Goal: Task Accomplishment & Management: Use online tool/utility

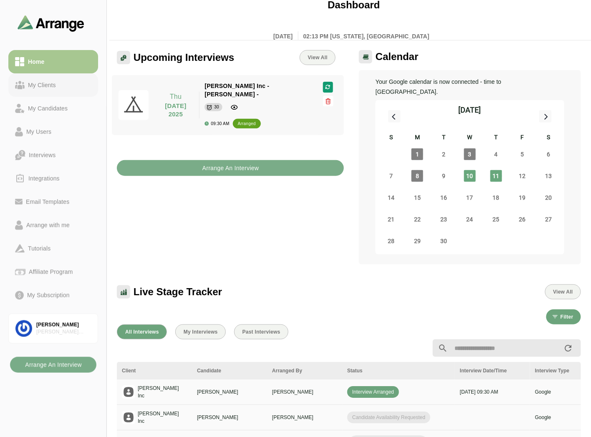
click at [50, 86] on div "My Clients" at bounding box center [42, 85] width 35 height 10
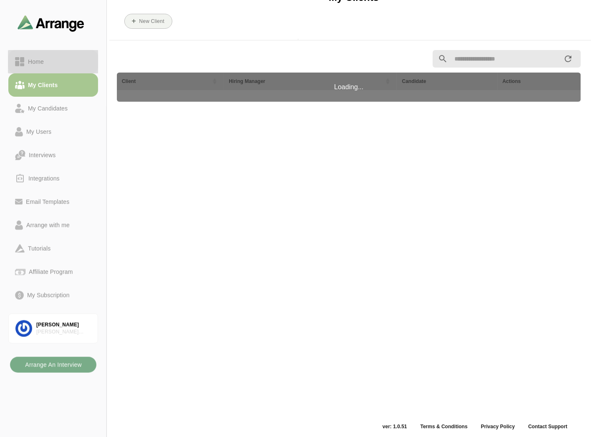
click at [54, 69] on link "Home" at bounding box center [53, 61] width 90 height 23
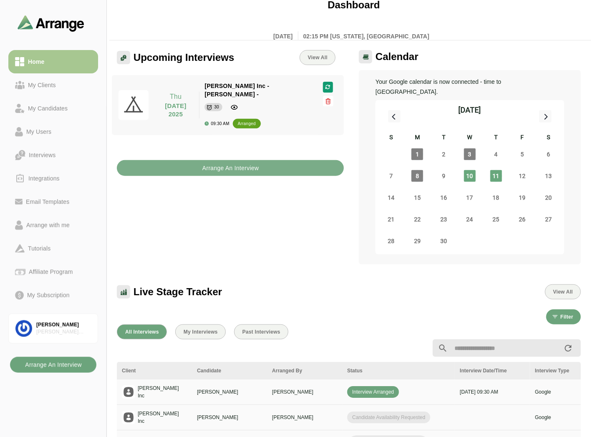
click at [44, 370] on b "Arrange An Interview" at bounding box center [53, 365] width 57 height 16
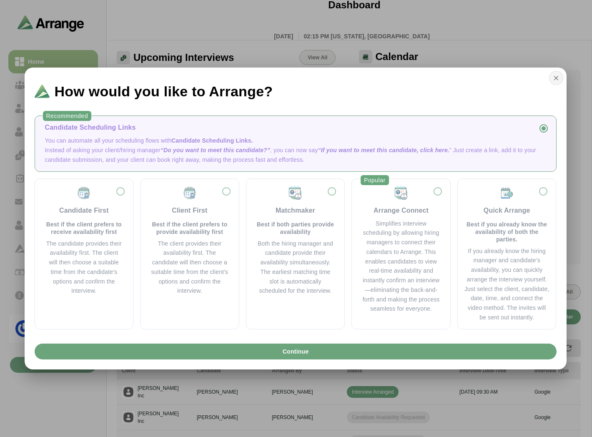
click at [554, 82] on icon "button" at bounding box center [557, 78] width 8 height 8
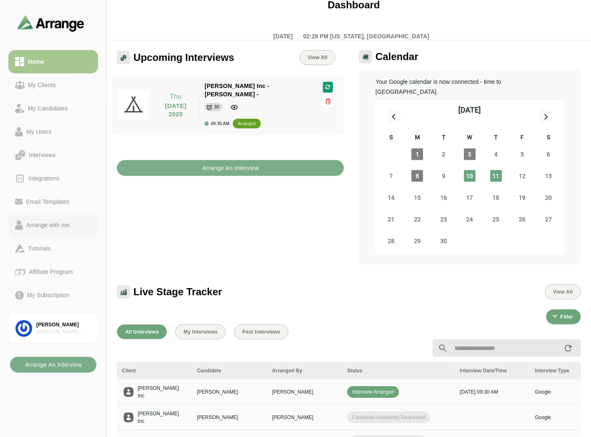
click at [67, 232] on link "Arrange with me" at bounding box center [53, 225] width 90 height 23
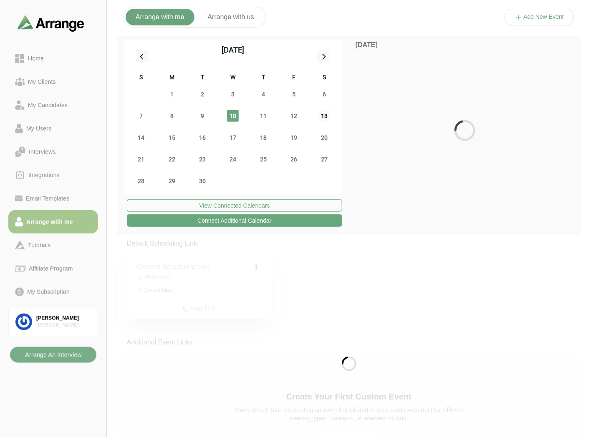
click at [324, 117] on span "13" at bounding box center [324, 116] width 12 height 12
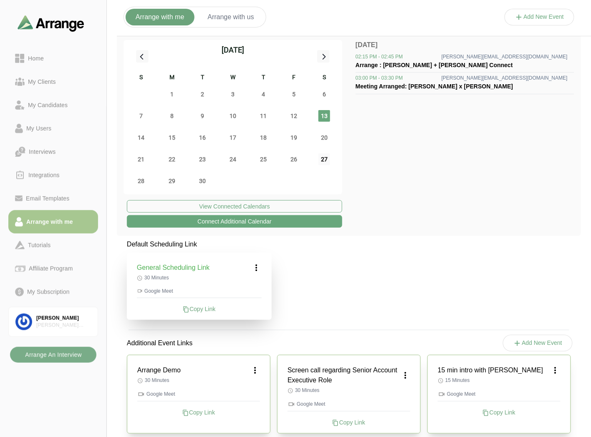
click at [322, 159] on span "27" at bounding box center [324, 160] width 12 height 12
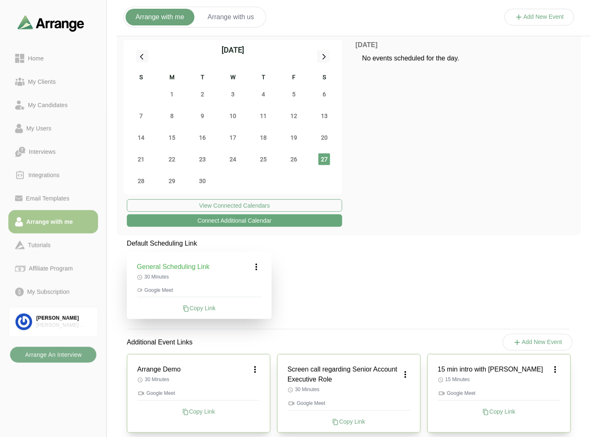
click at [257, 266] on icon at bounding box center [257, 267] width 10 height 10
click at [246, 286] on div "Edit" at bounding box center [248, 289] width 38 height 15
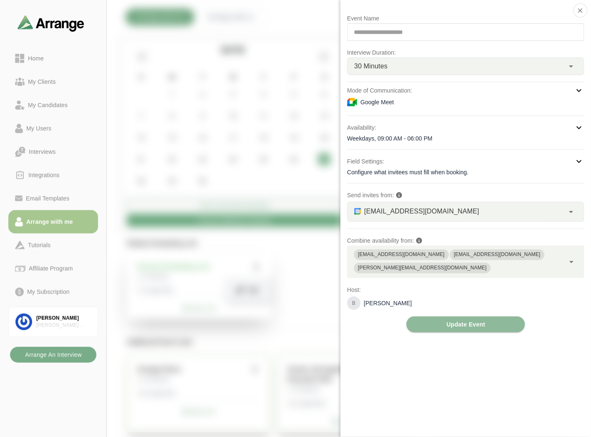
click at [405, 102] on div "Google Meet" at bounding box center [465, 102] width 237 height 10
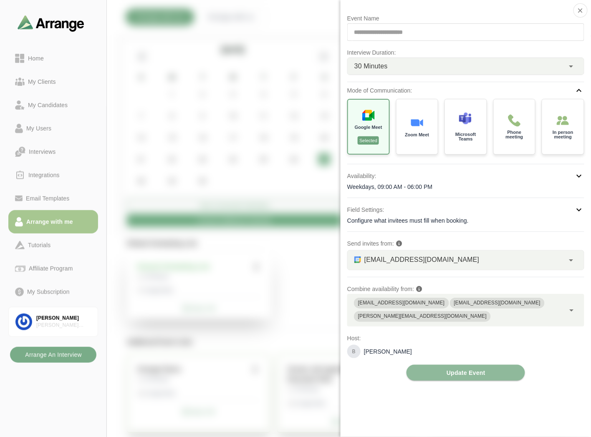
click at [408, 183] on div "Weekdays, 09:00 AM - 06:00 PM" at bounding box center [465, 187] width 237 height 8
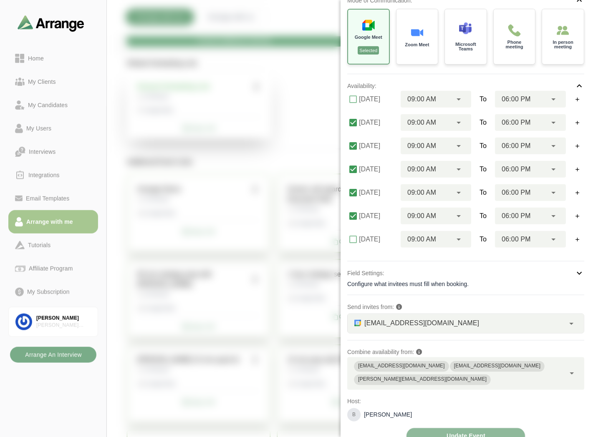
scroll to position [185, 0]
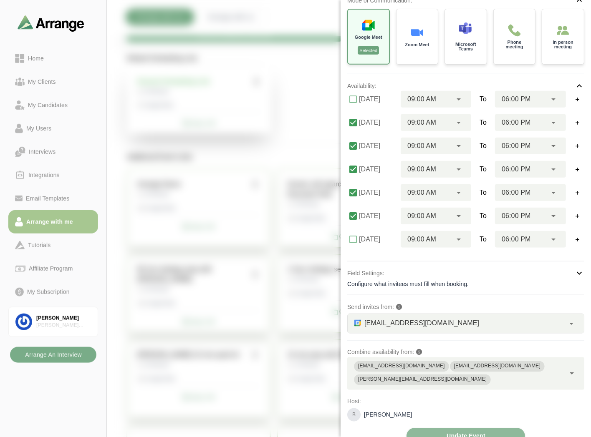
click at [402, 322] on span "[EMAIL_ADDRESS][DOMAIN_NAME]" at bounding box center [421, 323] width 115 height 11
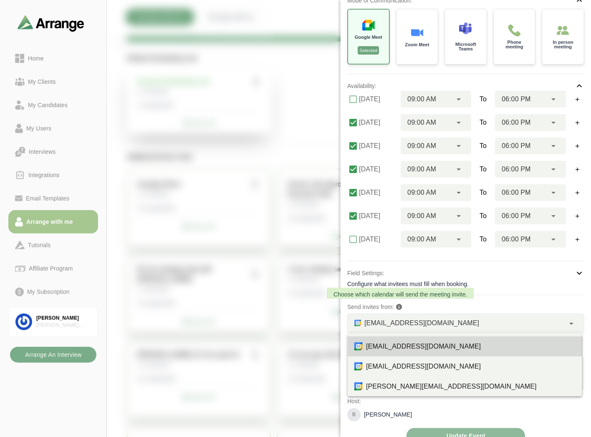
click at [402, 309] on icon at bounding box center [399, 307] width 6 height 6
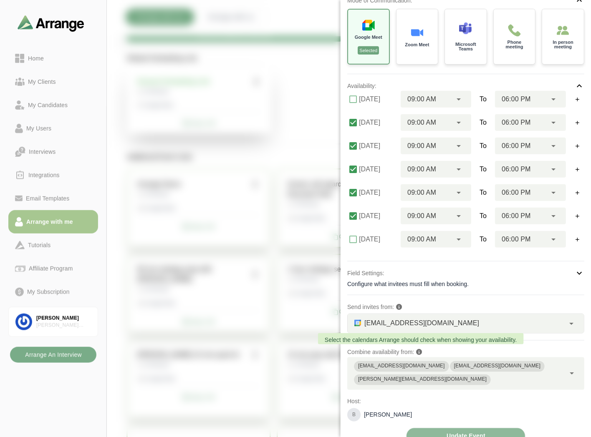
click at [418, 350] on icon at bounding box center [419, 353] width 6 height 6
click at [574, 369] on icon at bounding box center [571, 374] width 10 height 10
click at [575, 371] on div at bounding box center [572, 374] width 14 height 33
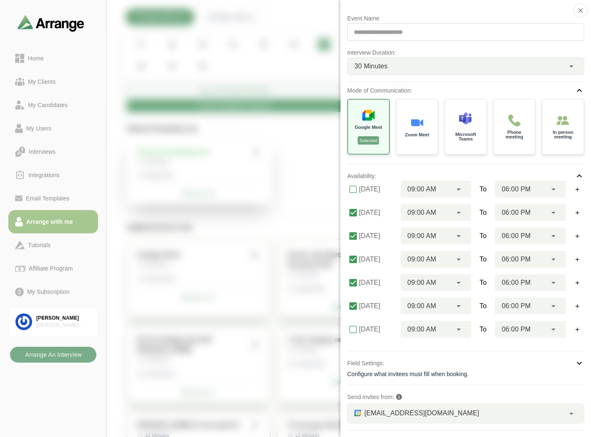
scroll to position [0, 0]
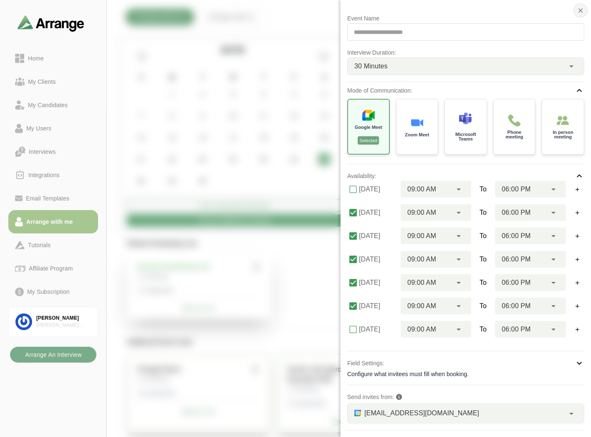
click at [580, 10] on icon "button" at bounding box center [581, 11] width 8 height 8
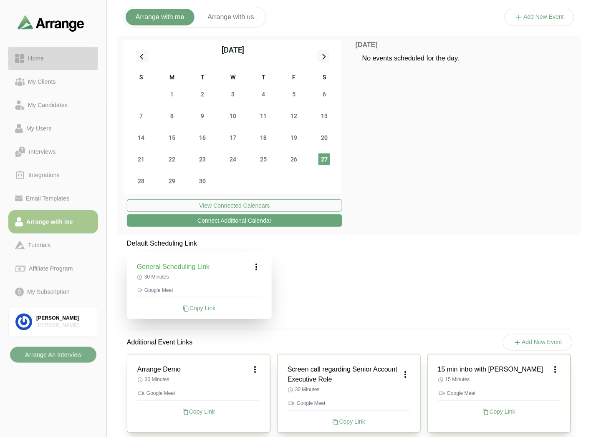
click at [62, 58] on div "Home" at bounding box center [53, 58] width 76 height 10
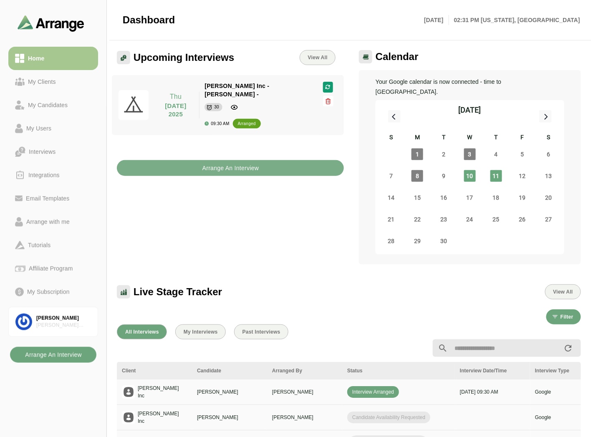
click at [65, 360] on b "Arrange An Interview" at bounding box center [53, 355] width 57 height 16
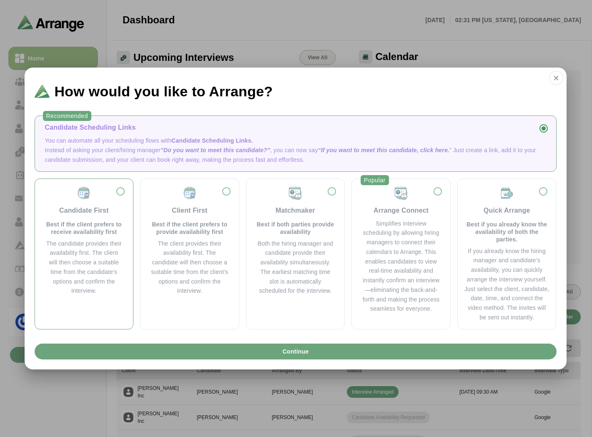
click at [77, 224] on p "Best if the client prefers to receive availability first" at bounding box center [84, 228] width 78 height 15
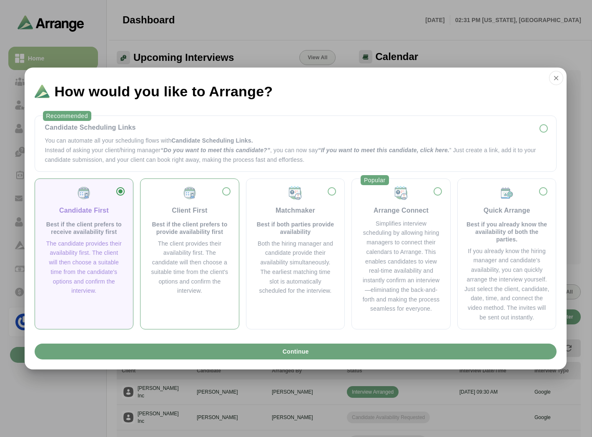
click at [151, 221] on p "Best if the client prefers to provide availability first" at bounding box center [190, 228] width 78 height 15
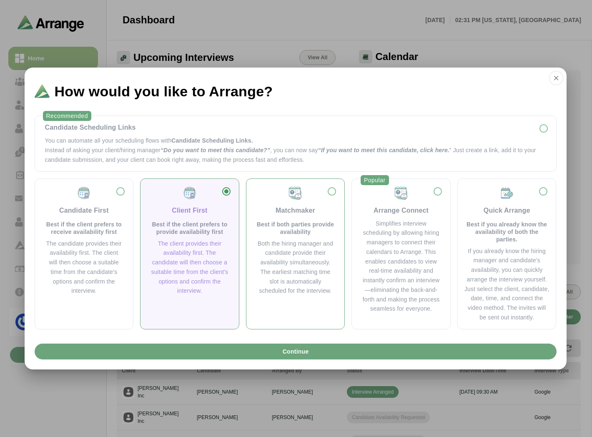
click at [297, 224] on p "Best if both parties provide availability" at bounding box center [296, 228] width 78 height 15
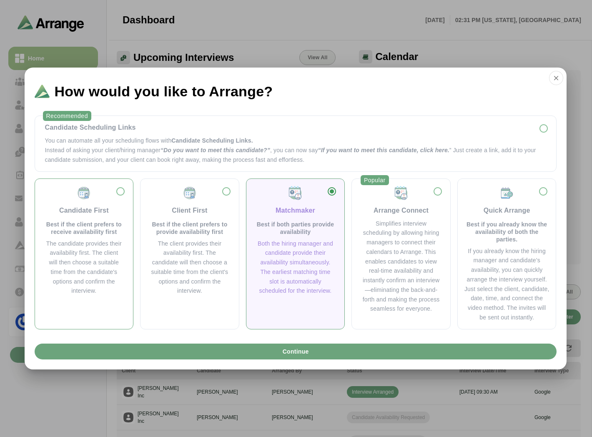
click at [63, 249] on div "The candidate provides their availability first. The client will then choose a …" at bounding box center [84, 267] width 78 height 57
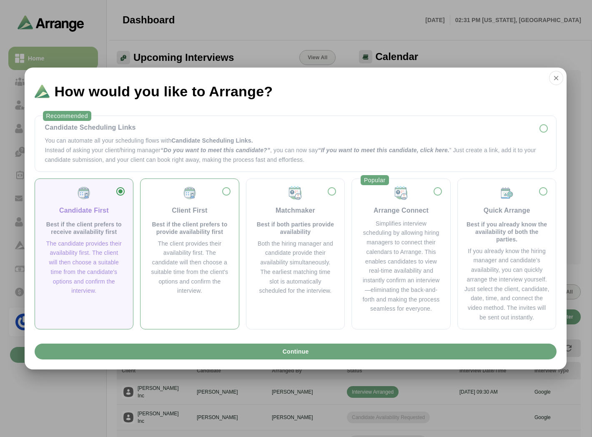
click at [188, 227] on p "Best if the client prefers to provide availability first" at bounding box center [190, 228] width 78 height 15
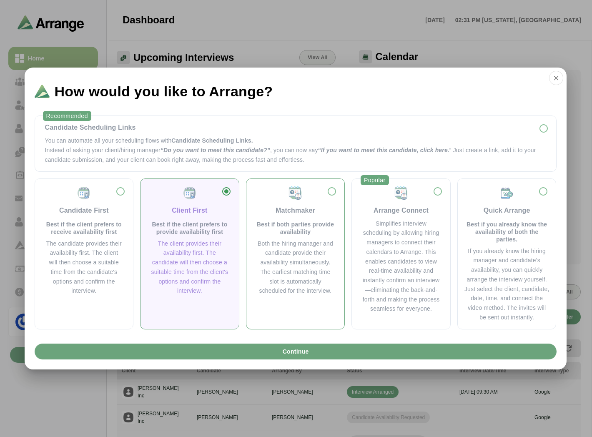
click at [302, 226] on p "Best if both parties provide availability" at bounding box center [296, 228] width 78 height 15
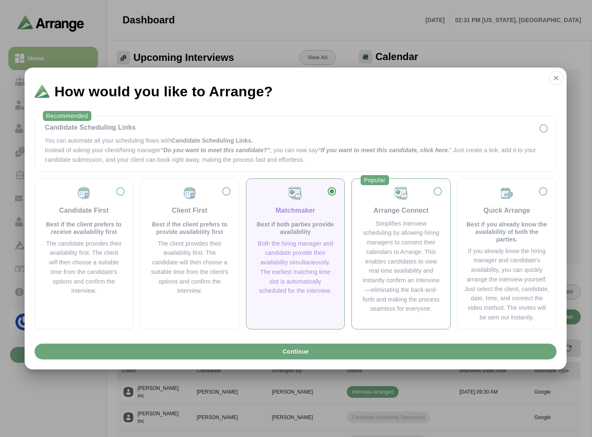
click at [405, 214] on div "Arrange Connect" at bounding box center [401, 211] width 55 height 10
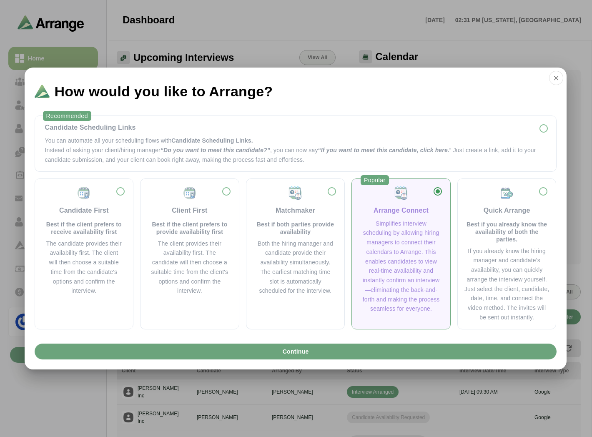
click at [406, 228] on div "Simplifies interview scheduling by allowing hiring managers to connect their ca…" at bounding box center [401, 266] width 78 height 95
drag, startPoint x: 352, startPoint y: 244, endPoint x: 473, endPoint y: 157, distance: 148.9
click at [352, 244] on div "Popular Arrange Connect Simplifies interview scheduling by allowing hiring mana…" at bounding box center [401, 254] width 99 height 151
click at [555, 81] on icon "button" at bounding box center [557, 78] width 8 height 8
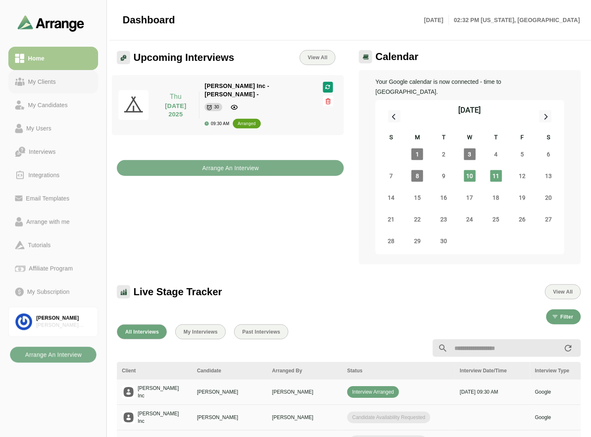
click at [45, 80] on div "My Clients" at bounding box center [42, 82] width 35 height 10
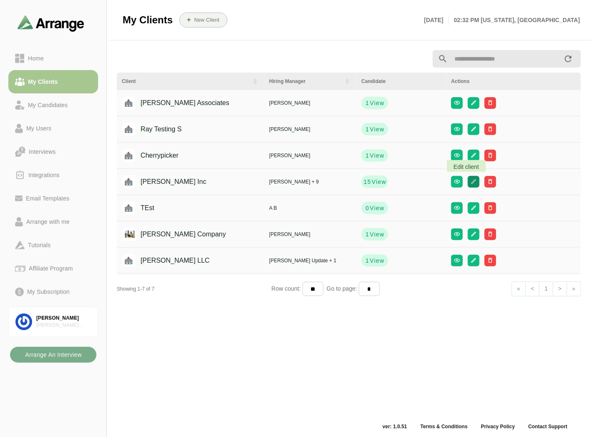
click at [471, 184] on icon "button" at bounding box center [474, 182] width 6 height 6
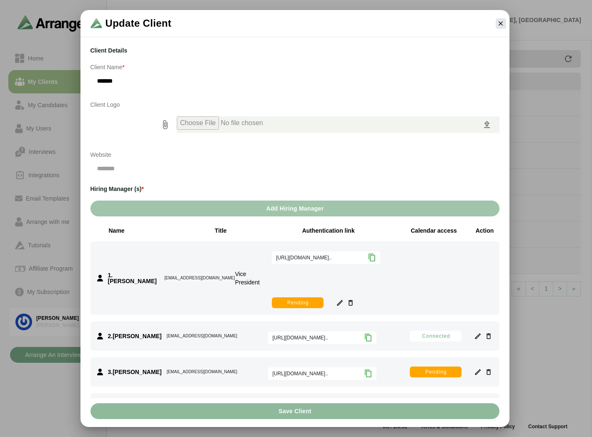
click at [274, 211] on span "Add Hiring Manager" at bounding box center [295, 209] width 58 height 16
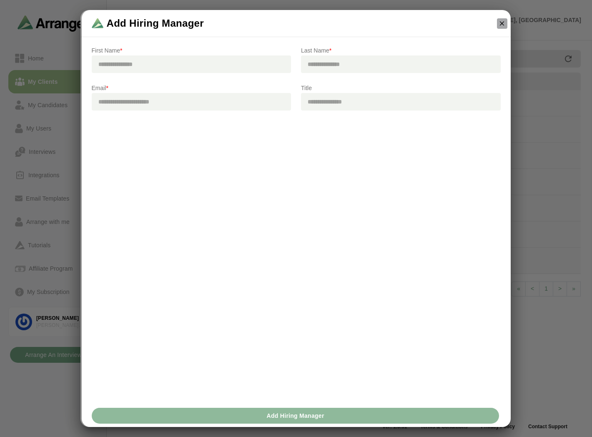
click at [502, 24] on icon "button" at bounding box center [502, 24] width 8 height 8
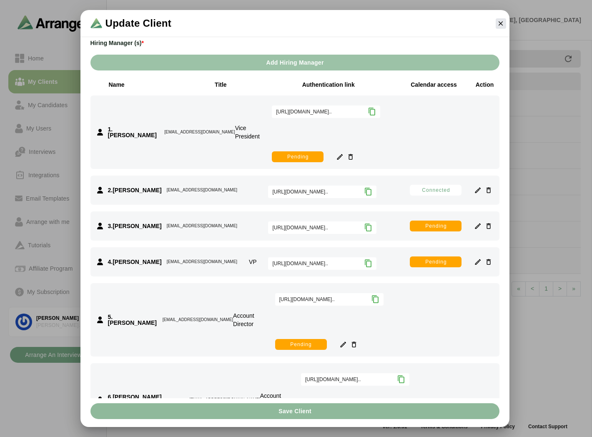
scroll to position [139, 0]
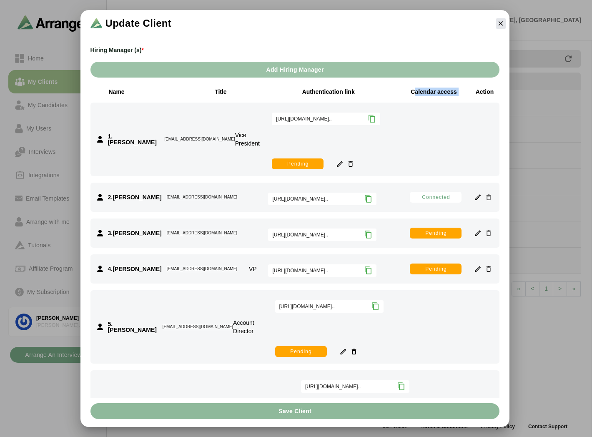
drag, startPoint x: 409, startPoint y: 94, endPoint x: 473, endPoint y: 93, distance: 63.4
click at [473, 93] on div "Calendar access Action" at bounding box center [453, 92] width 93 height 8
click at [427, 88] on div "Calendar access" at bounding box center [434, 92] width 54 height 8
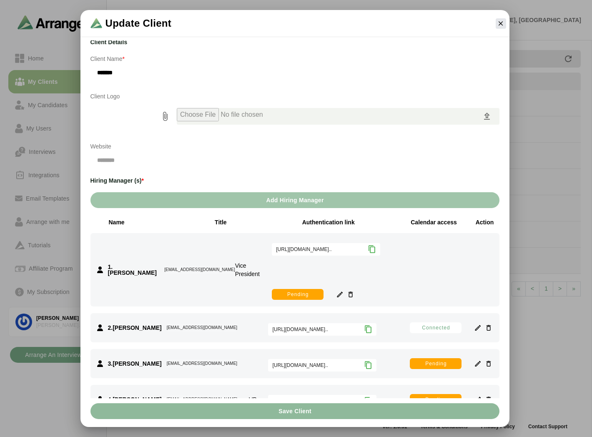
scroll to position [0, 0]
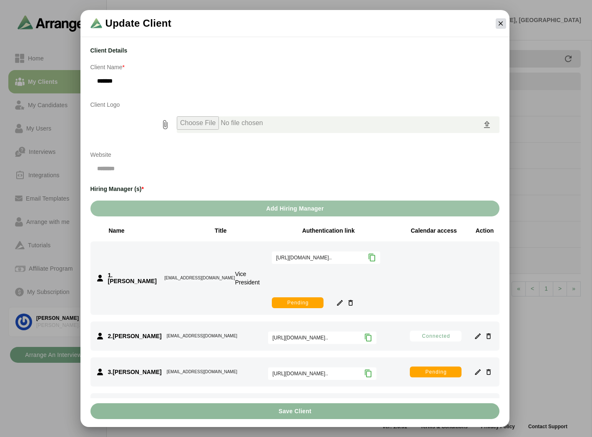
click at [498, 24] on icon "button" at bounding box center [501, 24] width 8 height 8
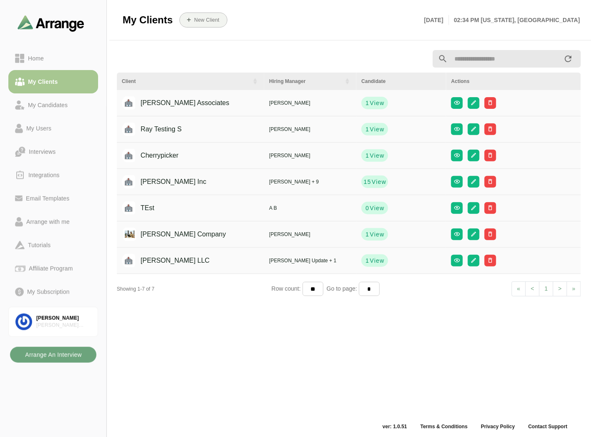
click at [59, 351] on b "Arrange An Interview" at bounding box center [53, 355] width 57 height 16
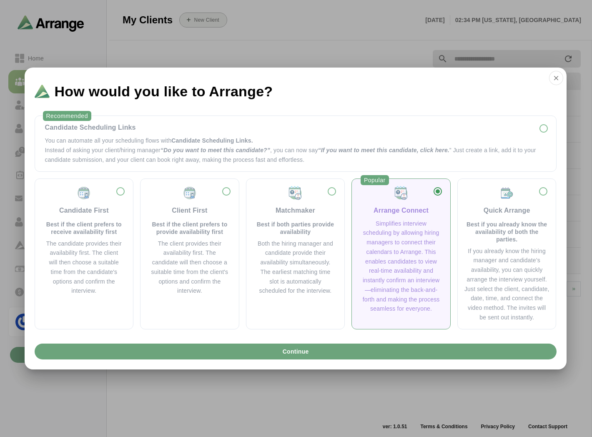
click at [412, 216] on div "Arrange Connect Simplifies interview scheduling by allowing hiring managers to …" at bounding box center [401, 250] width 85 height 128
click at [313, 347] on button "Continue" at bounding box center [296, 352] width 522 height 16
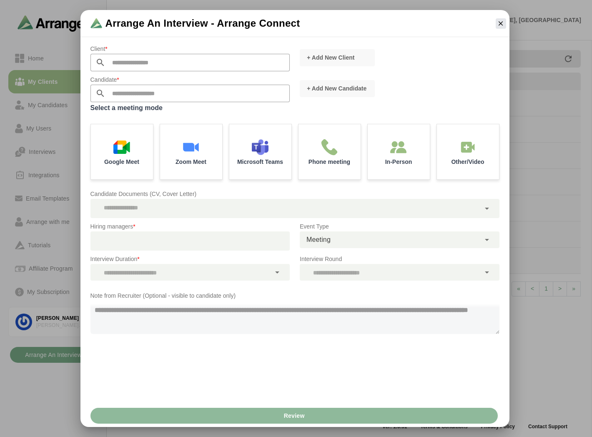
drag, startPoint x: 115, startPoint y: 77, endPoint x: 116, endPoint y: 72, distance: 5.0
click at [115, 76] on p "Candidate *" at bounding box center [191, 80] width 200 height 10
click at [118, 65] on input "text" at bounding box center [198, 63] width 185 height 18
click at [113, 73] on span "[PERSON_NAME] Inc" at bounding box center [124, 75] width 58 height 8
type input "*******"
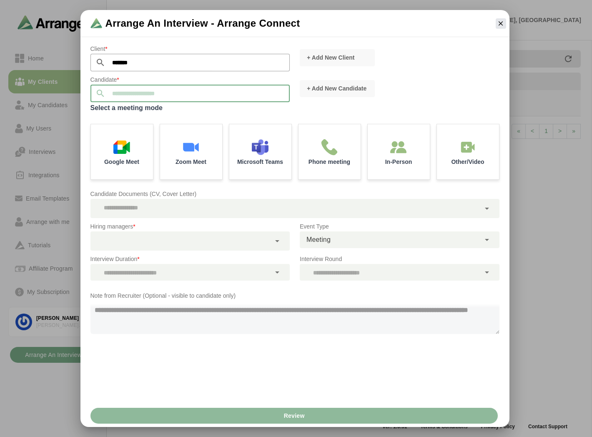
click at [138, 96] on input "text" at bounding box center [198, 94] width 185 height 18
click at [128, 106] on li "[PERSON_NAME] [EMAIL_ADDRESS][DOMAIN_NAME]" at bounding box center [189, 106] width 197 height 16
type input "**********"
click at [337, 88] on span "+ Add New Candidate" at bounding box center [337, 88] width 60 height 8
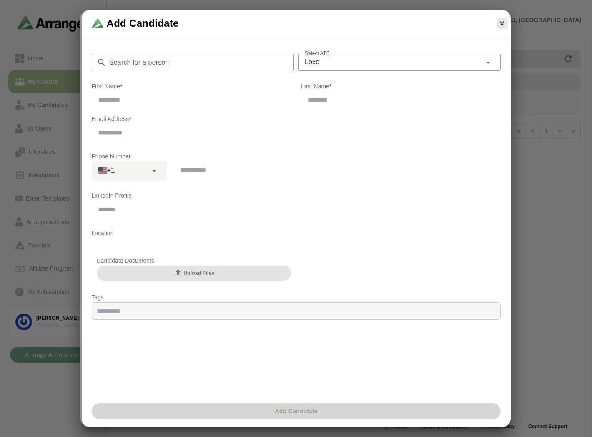
click at [209, 274] on span "Upload Files" at bounding box center [193, 273] width 41 height 10
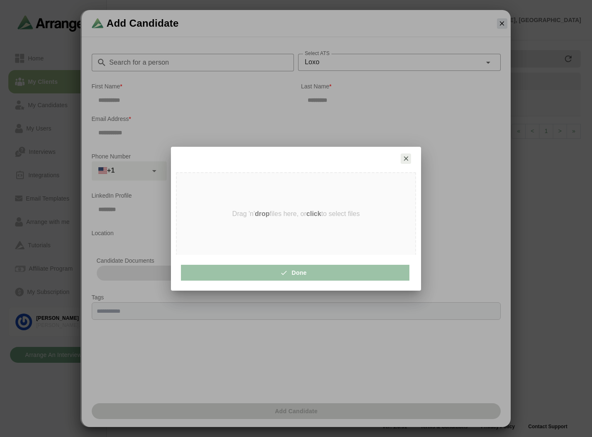
click at [405, 163] on button "button" at bounding box center [406, 159] width 10 height 10
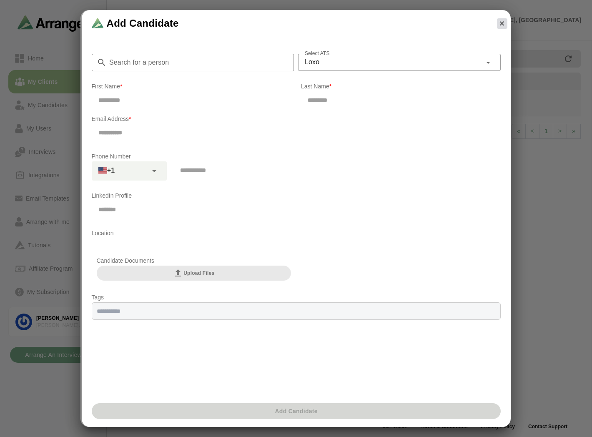
click at [504, 23] on icon "button" at bounding box center [502, 24] width 8 height 8
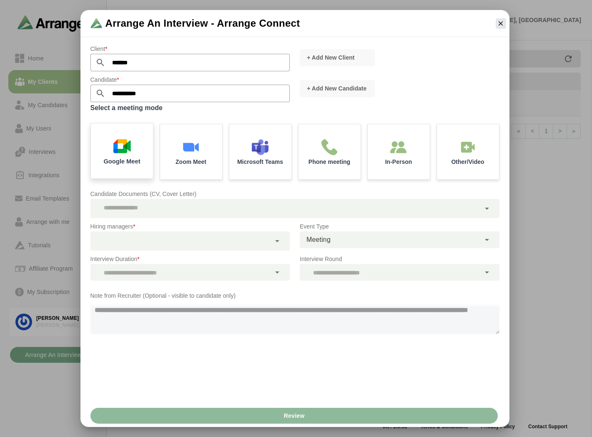
click at [134, 145] on div "Google Meet" at bounding box center [121, 151] width 65 height 58
click at [205, 152] on div "Zoom Meet" at bounding box center [191, 151] width 65 height 58
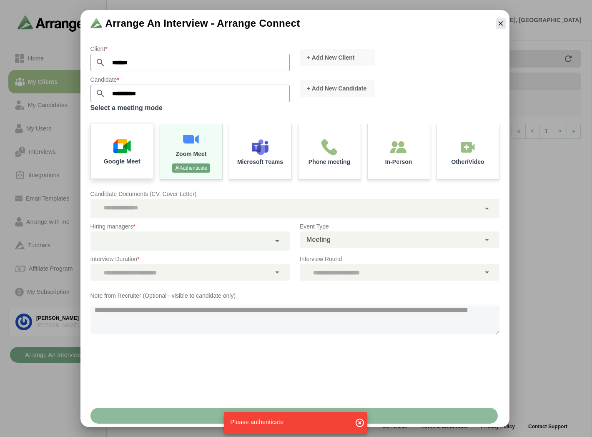
click at [129, 140] on img at bounding box center [122, 146] width 18 height 18
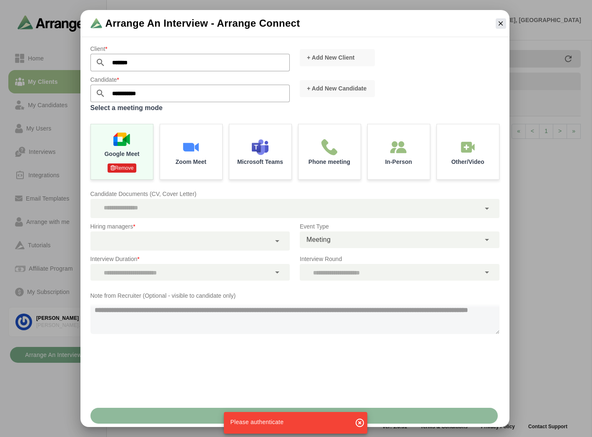
click at [359, 422] on icon "button" at bounding box center [360, 423] width 10 height 10
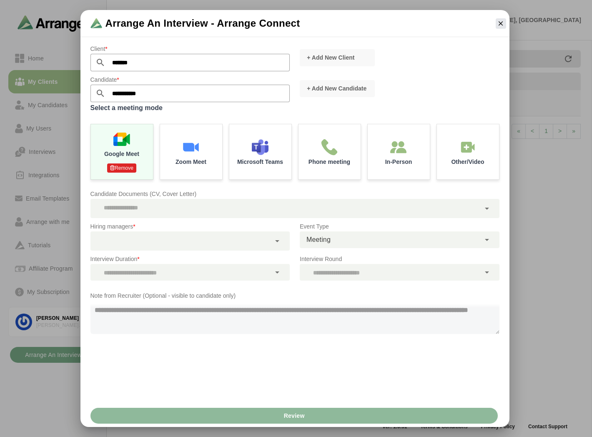
click at [155, 208] on div at bounding box center [286, 208] width 390 height 19
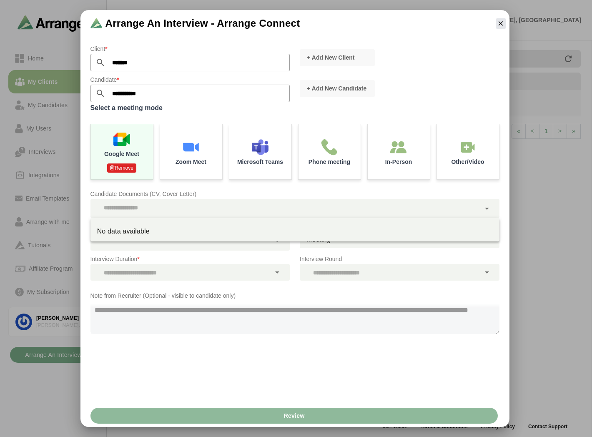
click at [181, 188] on div "Candidate Documents (CV, Cover Letter)" at bounding box center [295, 203] width 419 height 39
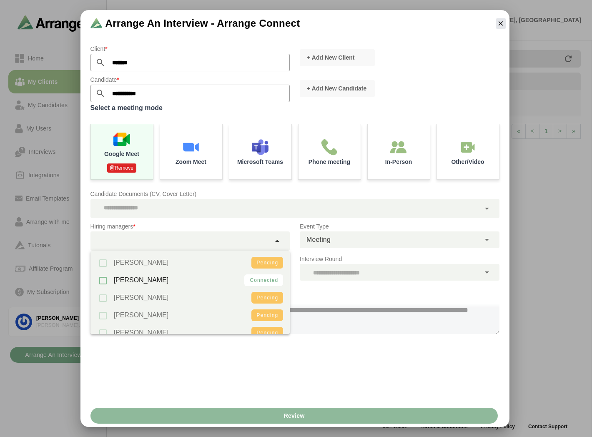
click at [245, 241] on div at bounding box center [181, 241] width 181 height 19
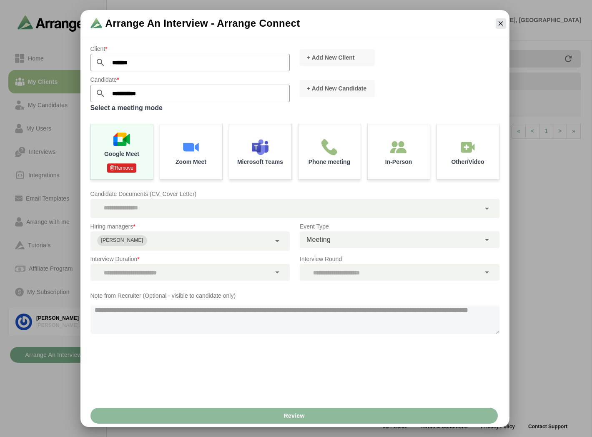
click at [182, 372] on div "**********" at bounding box center [295, 222] width 429 height 366
drag, startPoint x: 235, startPoint y: 267, endPoint x: 229, endPoint y: 282, distance: 15.5
click at [229, 282] on div "Interview Duration *" at bounding box center [191, 267] width 210 height 37
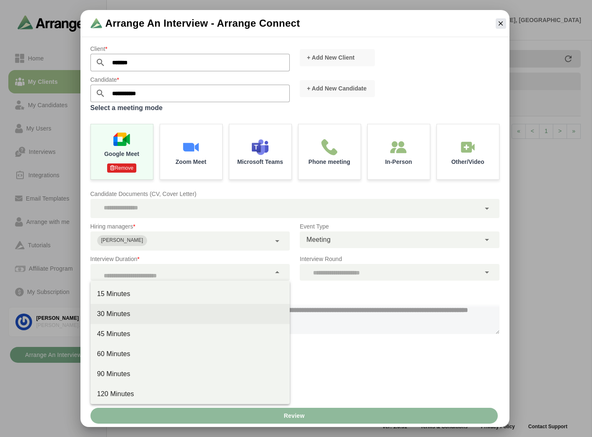
click at [140, 318] on div "30 Minutes" at bounding box center [190, 314] width 186 height 10
type input "**"
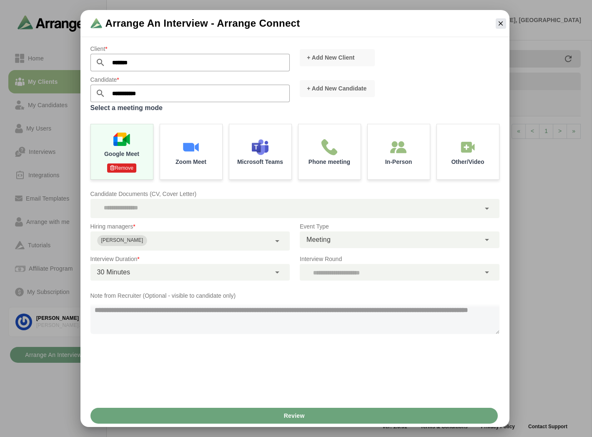
click at [347, 280] on div at bounding box center [390, 272] width 181 height 17
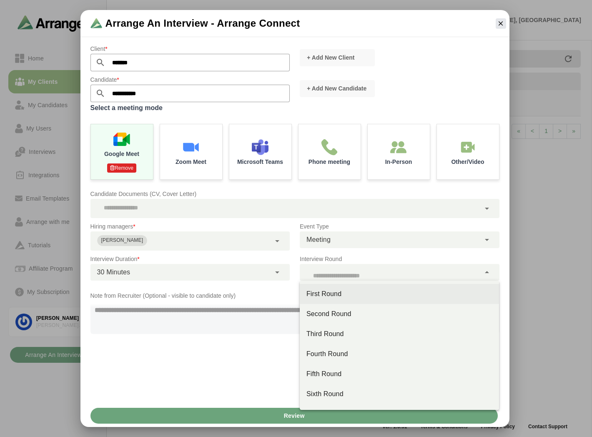
click at [322, 290] on div "First Round" at bounding box center [400, 294] width 186 height 10
type input "**"
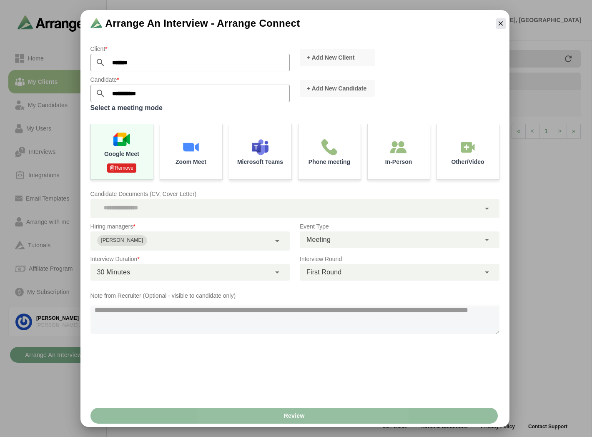
click at [325, 418] on button "Review" at bounding box center [295, 416] width 408 height 16
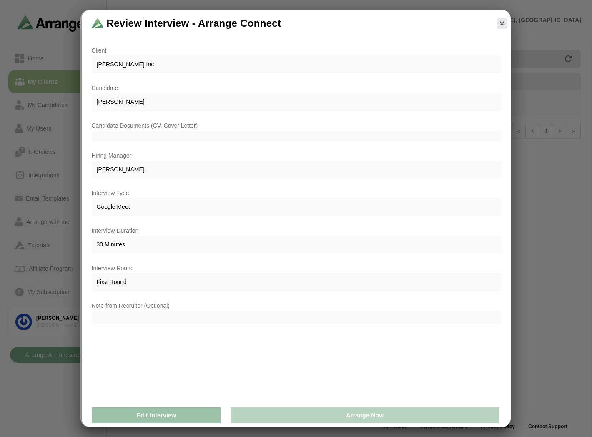
click at [343, 416] on button "Arrange Now" at bounding box center [365, 416] width 268 height 16
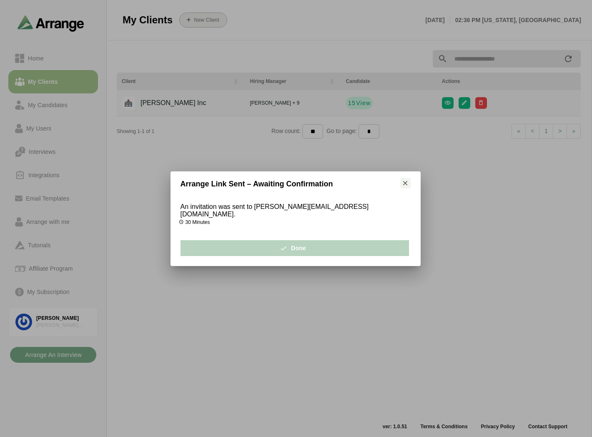
click at [336, 240] on button "Done" at bounding box center [295, 248] width 229 height 16
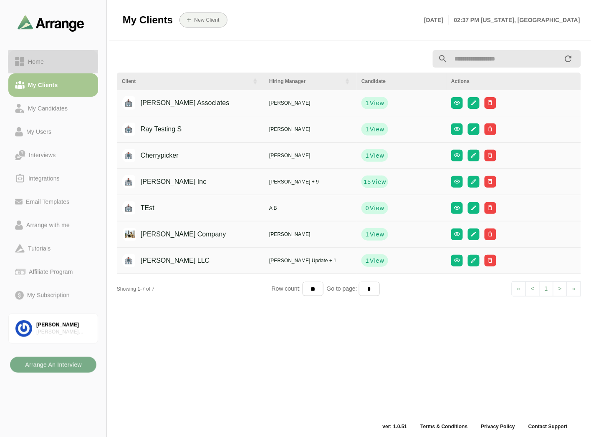
click at [34, 65] on div "Home" at bounding box center [36, 62] width 23 height 10
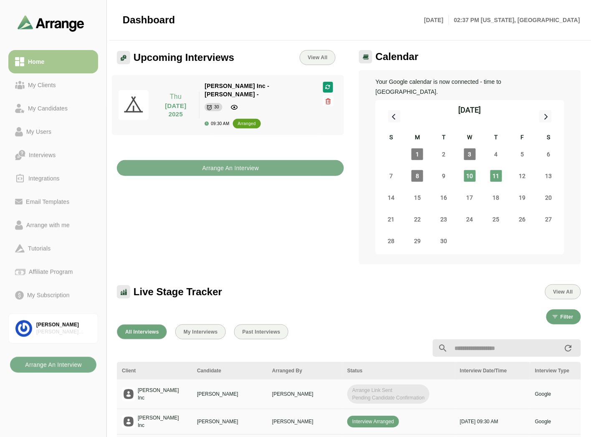
scroll to position [46, 0]
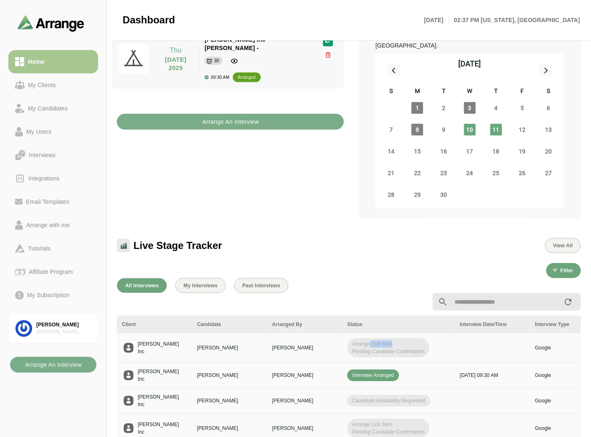
drag, startPoint x: 381, startPoint y: 331, endPoint x: 406, endPoint y: 332, distance: 25.0
click at [406, 338] on span "Arrange Link Sent Pending Candidate Confirmation" at bounding box center [388, 347] width 82 height 19
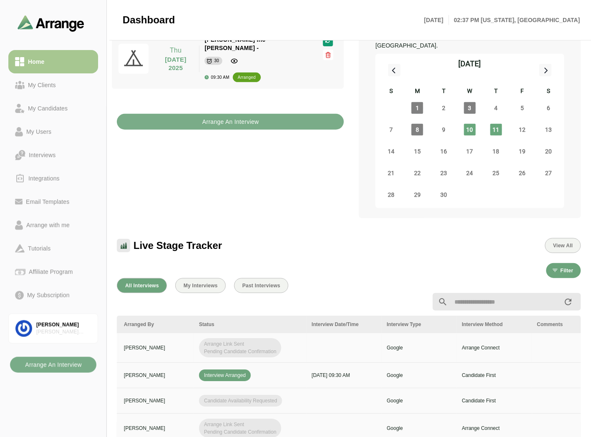
scroll to position [0, 351]
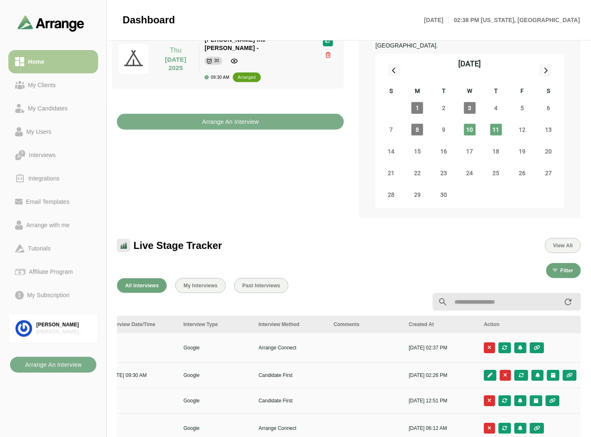
click at [52, 58] on div "Home" at bounding box center [53, 62] width 76 height 10
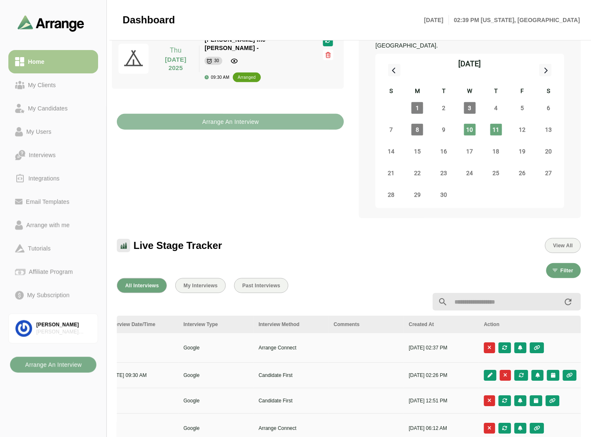
click at [197, 114] on button "Arrange An Interview" at bounding box center [230, 122] width 227 height 16
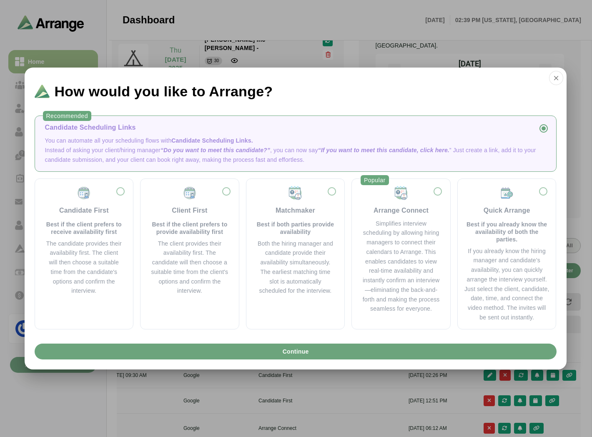
scroll to position [0, 351]
click at [423, 234] on div "Simplifies interview scheduling by allowing hiring managers to connect their ca…" at bounding box center [401, 266] width 78 height 95
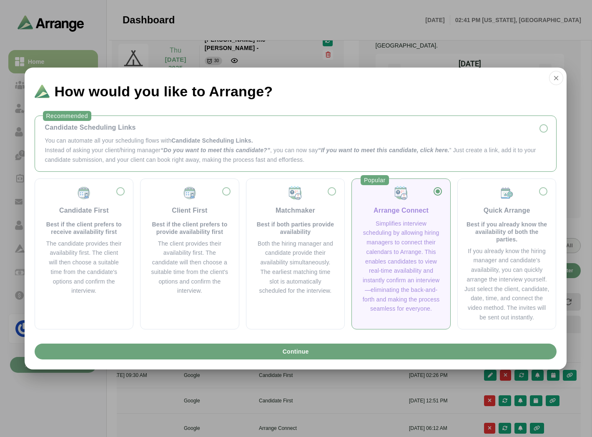
click at [207, 148] on span "“Do you want to meet this candidate?”" at bounding box center [216, 150] width 110 height 7
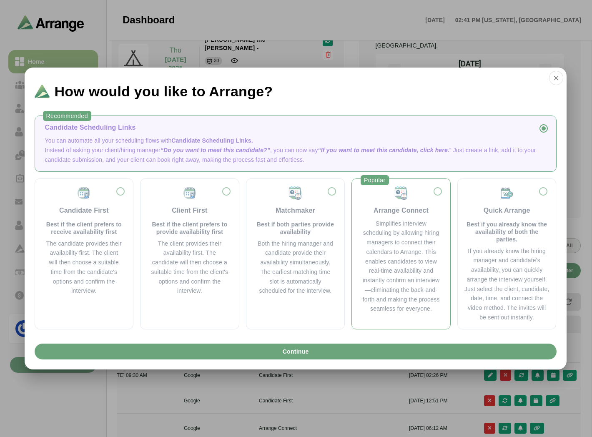
click at [419, 231] on div "Simplifies interview scheduling by allowing hiring managers to connect their ca…" at bounding box center [401, 266] width 78 height 95
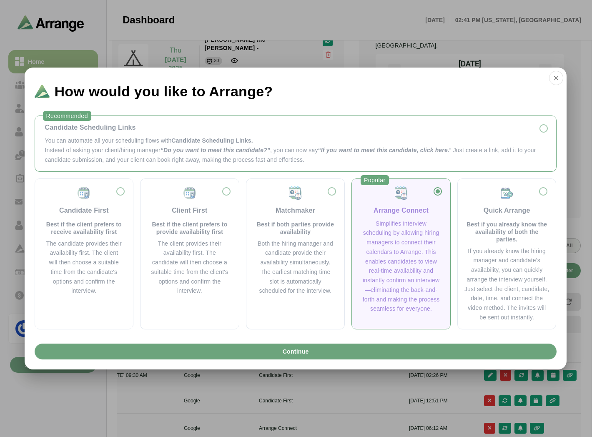
click at [290, 142] on p "You can automate all your scheduling flows with Candidate Scheduling Links." at bounding box center [295, 141] width 501 height 10
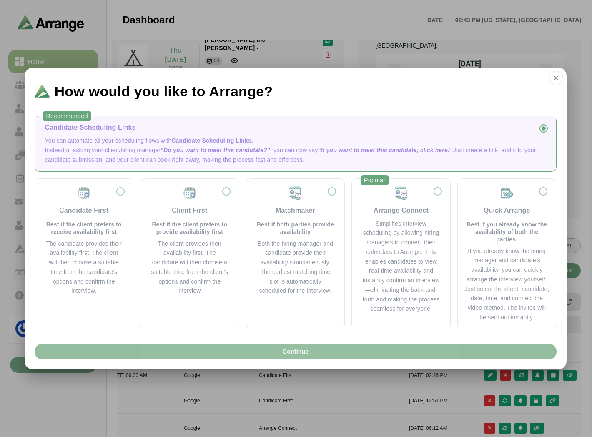
click at [282, 350] on span "Continue" at bounding box center [295, 352] width 27 height 16
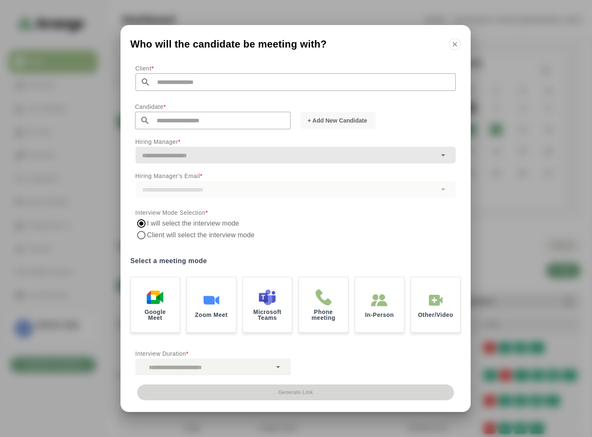
click at [169, 84] on input "text" at bounding box center [303, 82] width 305 height 18
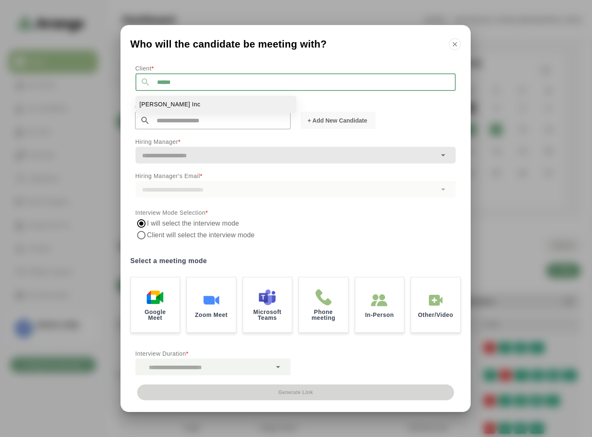
click at [169, 98] on li "[PERSON_NAME] Inc" at bounding box center [216, 104] width 161 height 17
type input "*******"
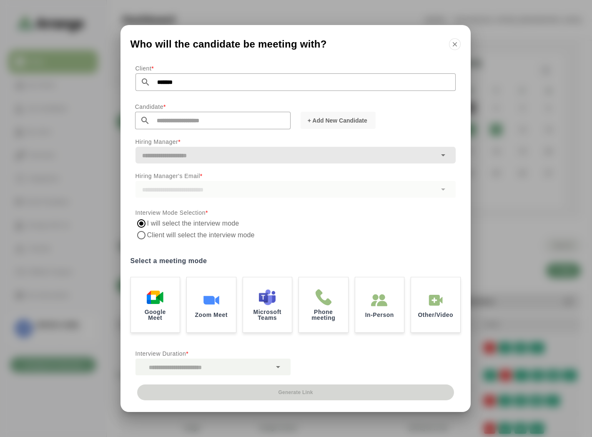
click at [169, 115] on input "text" at bounding box center [220, 121] width 141 height 18
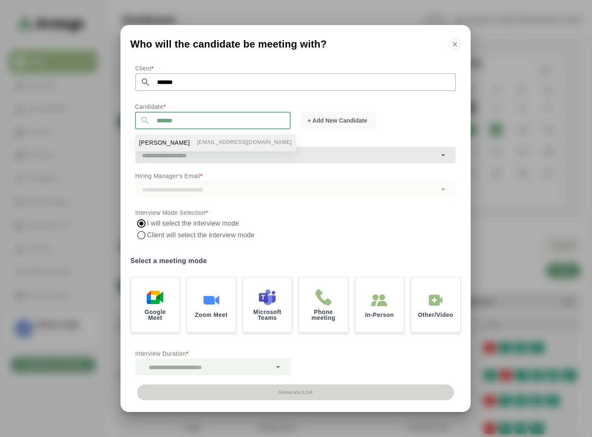
click at [160, 139] on span "[PERSON_NAME]" at bounding box center [164, 142] width 51 height 9
type input "**********"
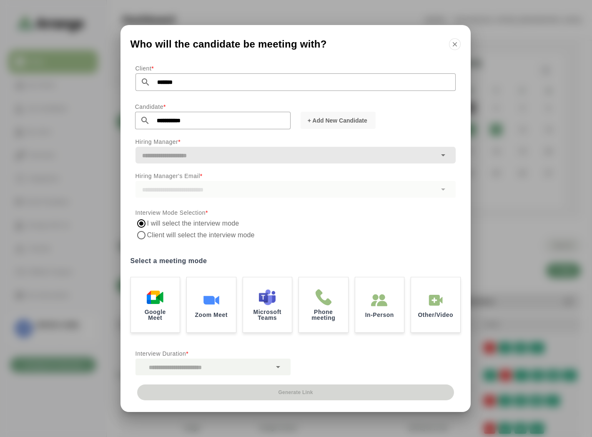
click at [195, 157] on input "text" at bounding box center [286, 156] width 301 height 12
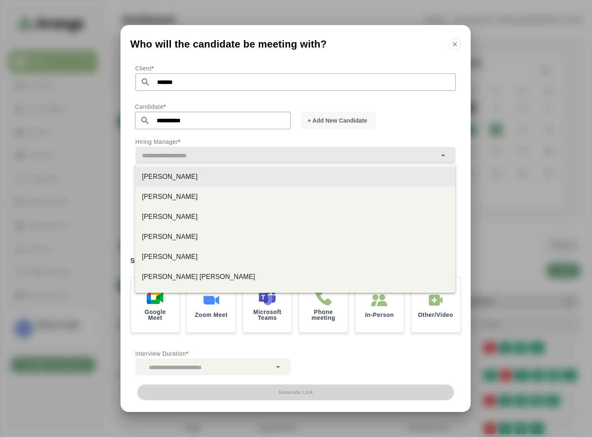
click at [168, 174] on div "[PERSON_NAME]" at bounding box center [295, 177] width 307 height 10
type input "*********"
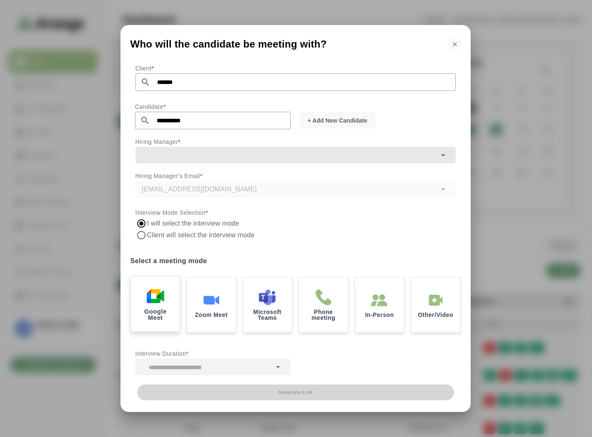
click at [153, 293] on img at bounding box center [155, 296] width 18 height 18
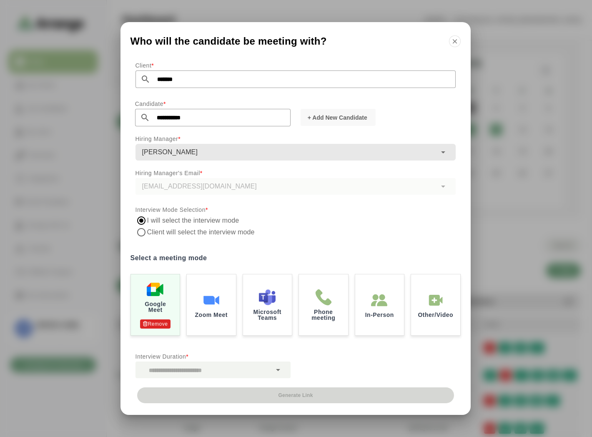
click at [230, 366] on div at bounding box center [204, 370] width 136 height 17
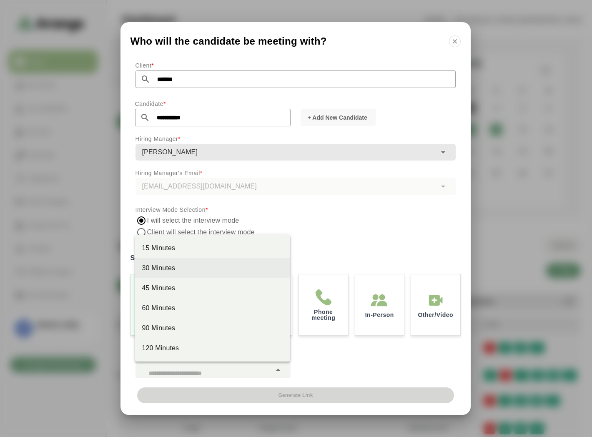
click at [178, 270] on div "30 Minutes" at bounding box center [213, 268] width 142 height 10
type input "**"
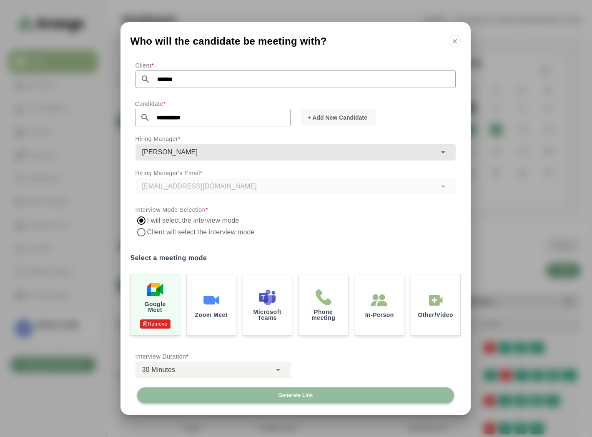
click at [299, 393] on span "Generate Link" at bounding box center [295, 395] width 35 height 7
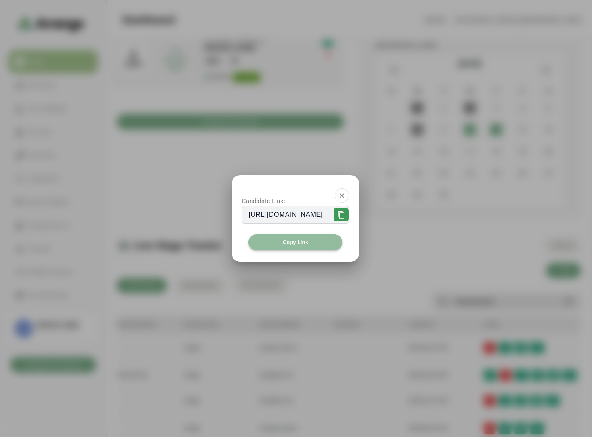
click at [298, 242] on span "Copy Link" at bounding box center [295, 242] width 25 height 7
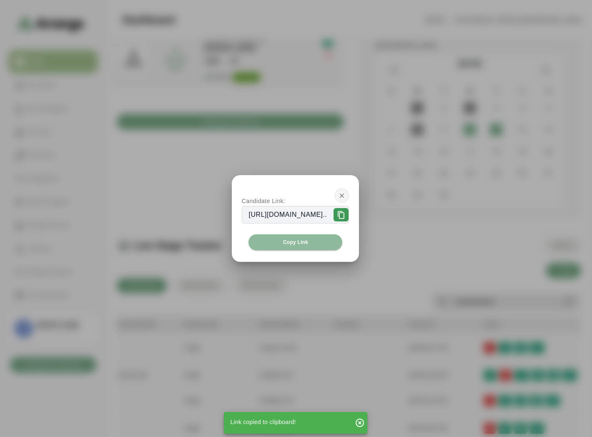
click at [346, 194] on icon "button" at bounding box center [342, 196] width 8 height 8
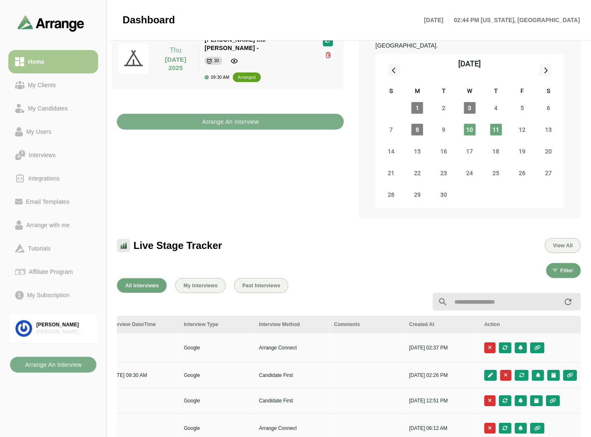
click at [265, 208] on div "Upcoming Interviews View All Thu 11 September 2025 Thu 11 September 2025 Jay In…" at bounding box center [230, 111] width 237 height 224
click at [69, 84] on div "My Clients" at bounding box center [53, 85] width 76 height 10
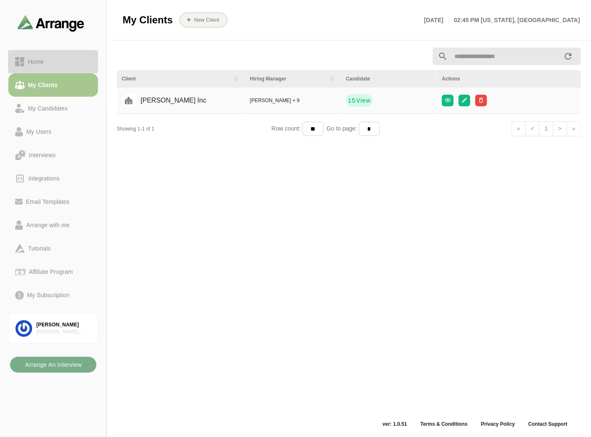
click at [69, 62] on div "Home" at bounding box center [53, 62] width 76 height 10
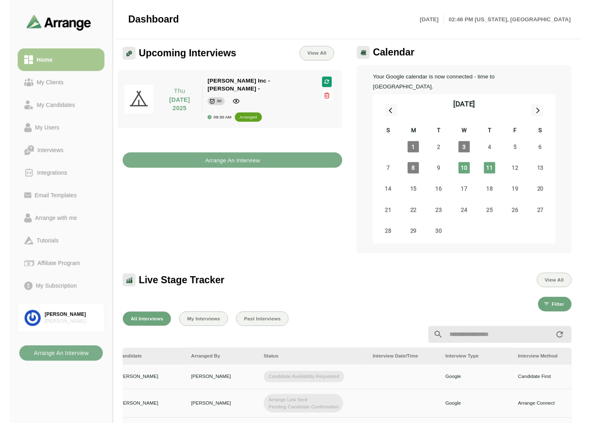
scroll to position [0, 351]
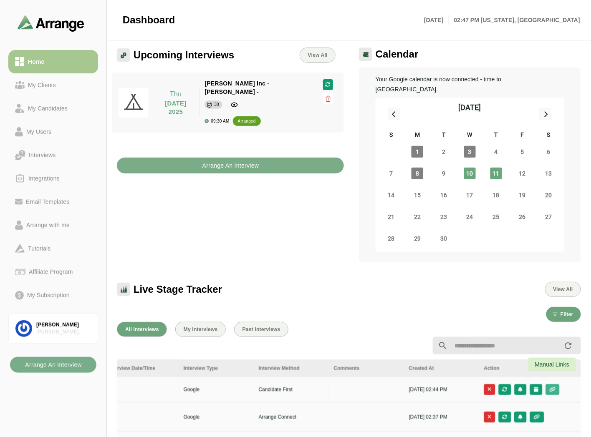
click at [549, 387] on icon "button" at bounding box center [552, 389] width 7 height 5
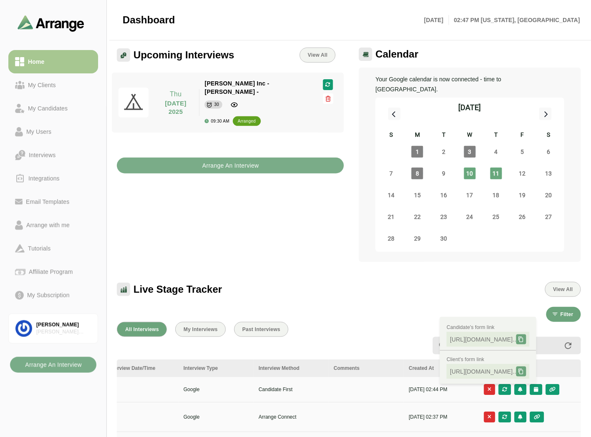
click at [362, 287] on div "Live Stage Tracker View All" at bounding box center [349, 284] width 474 height 35
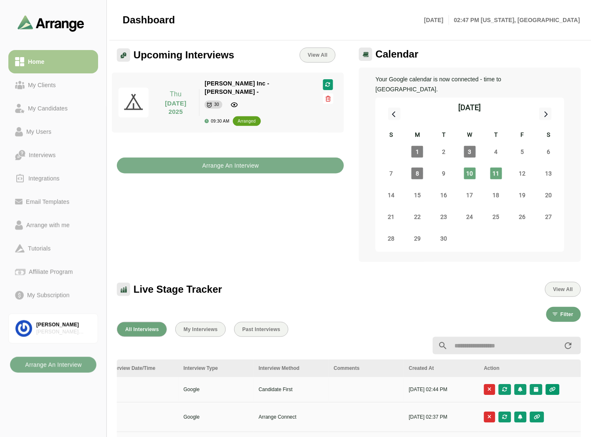
click at [557, 384] on button "button" at bounding box center [553, 389] width 14 height 11
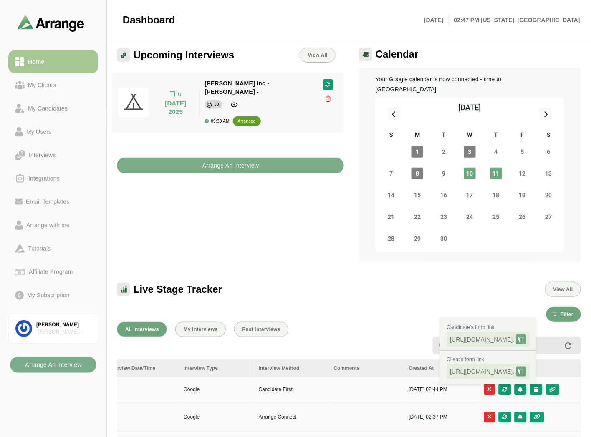
click at [376, 307] on div "Filter" at bounding box center [349, 314] width 464 height 15
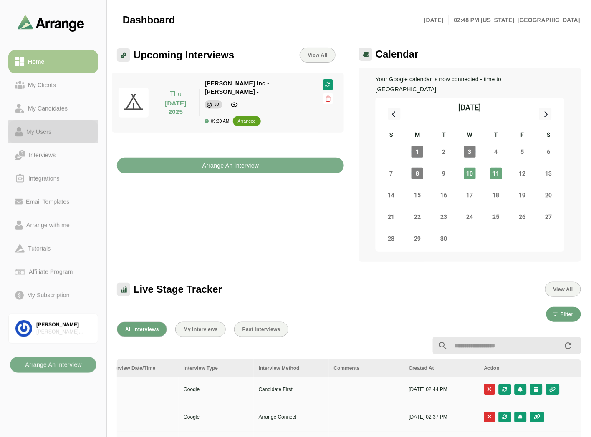
click at [39, 131] on div "My Users" at bounding box center [39, 132] width 32 height 10
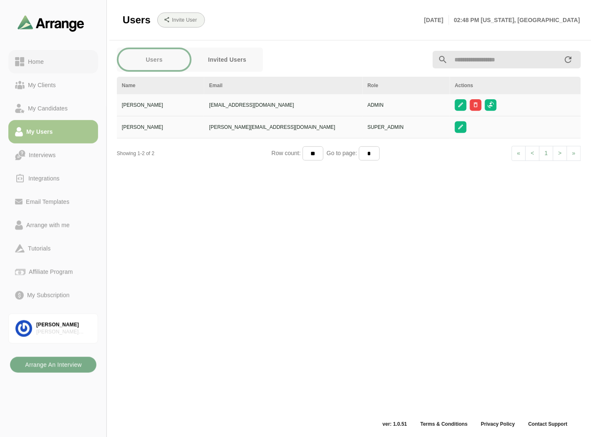
click at [32, 53] on link "Home" at bounding box center [53, 61] width 90 height 23
